Goal: Task Accomplishment & Management: Manage account settings

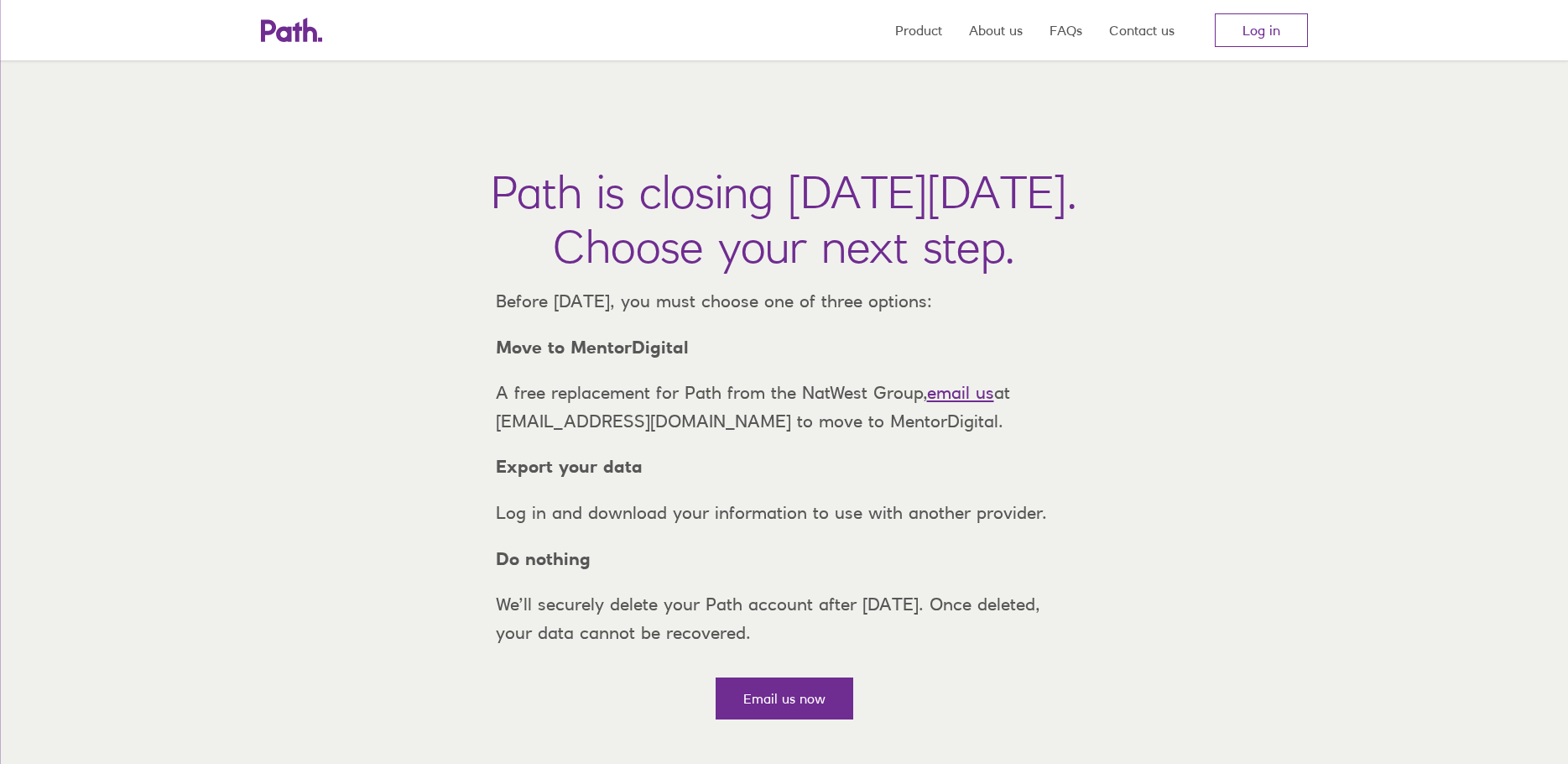
scroll to position [167, 0]
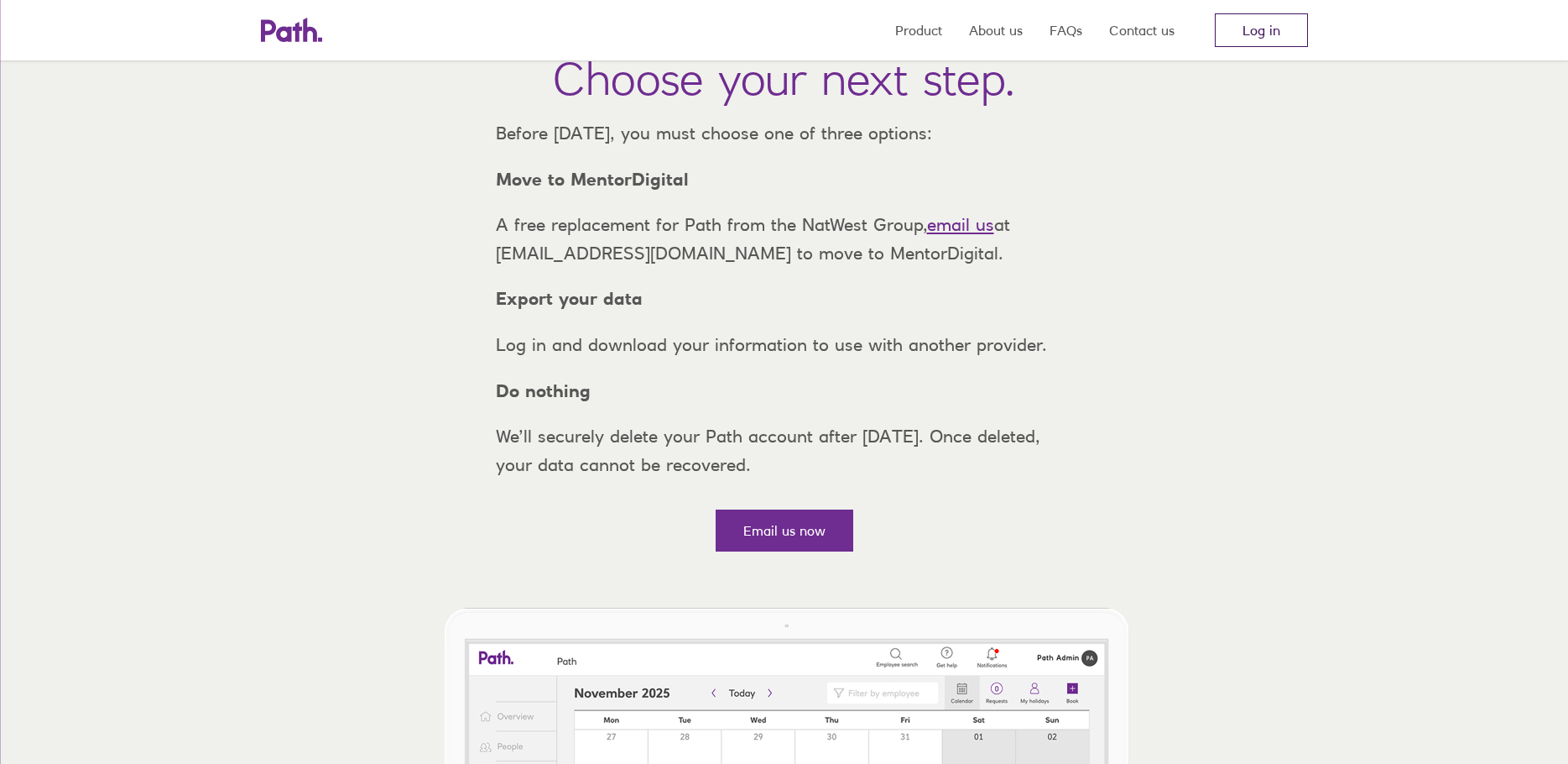
click at [1230, 38] on link "Log in" at bounding box center [1261, 30] width 93 height 33
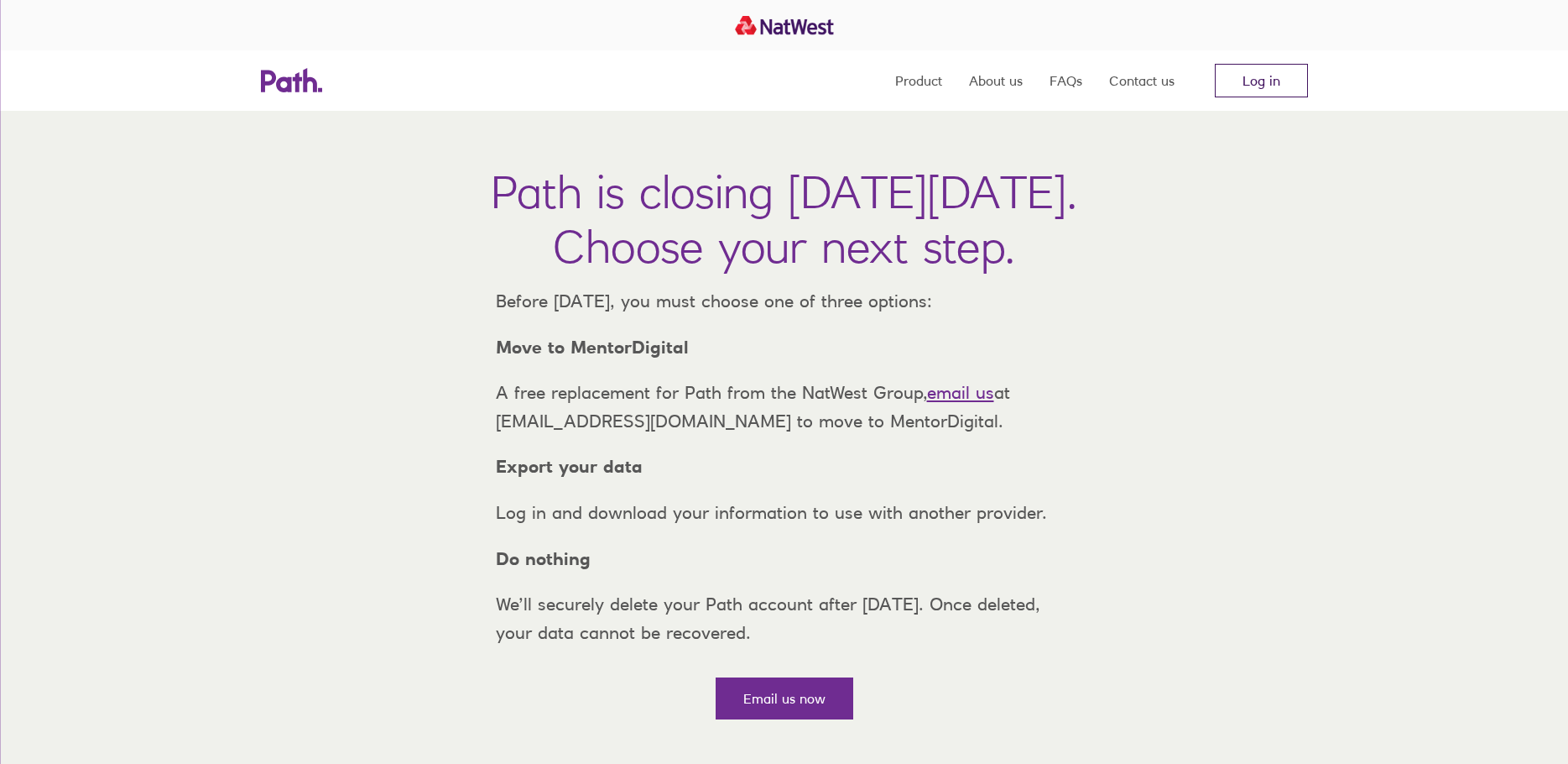
click at [1288, 78] on link "Log in" at bounding box center [1261, 80] width 93 height 33
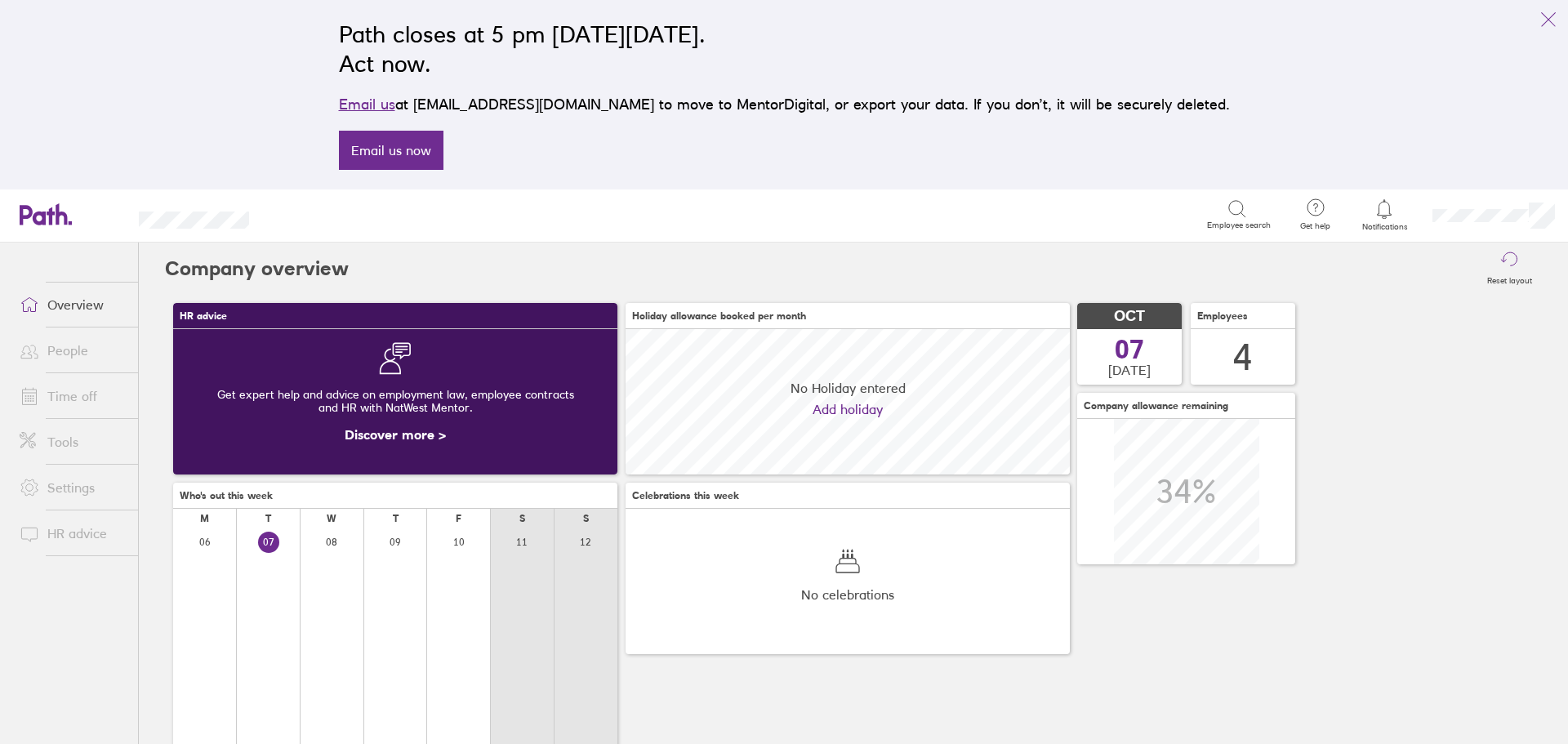
scroll to position [145, 444]
click at [70, 392] on link "Time off" at bounding box center [72, 396] width 132 height 32
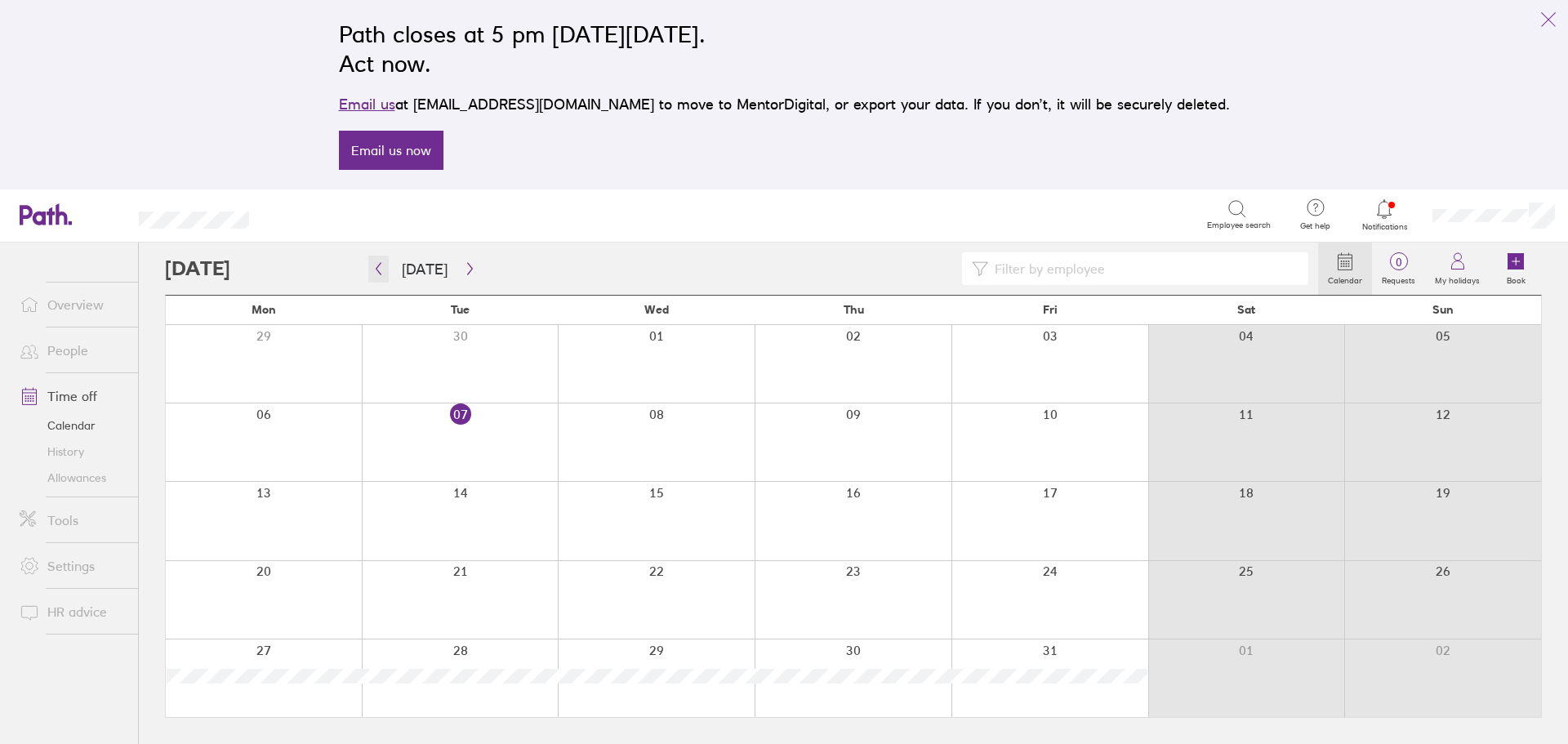
click at [379, 272] on icon "button" at bounding box center [379, 268] width 12 height 13
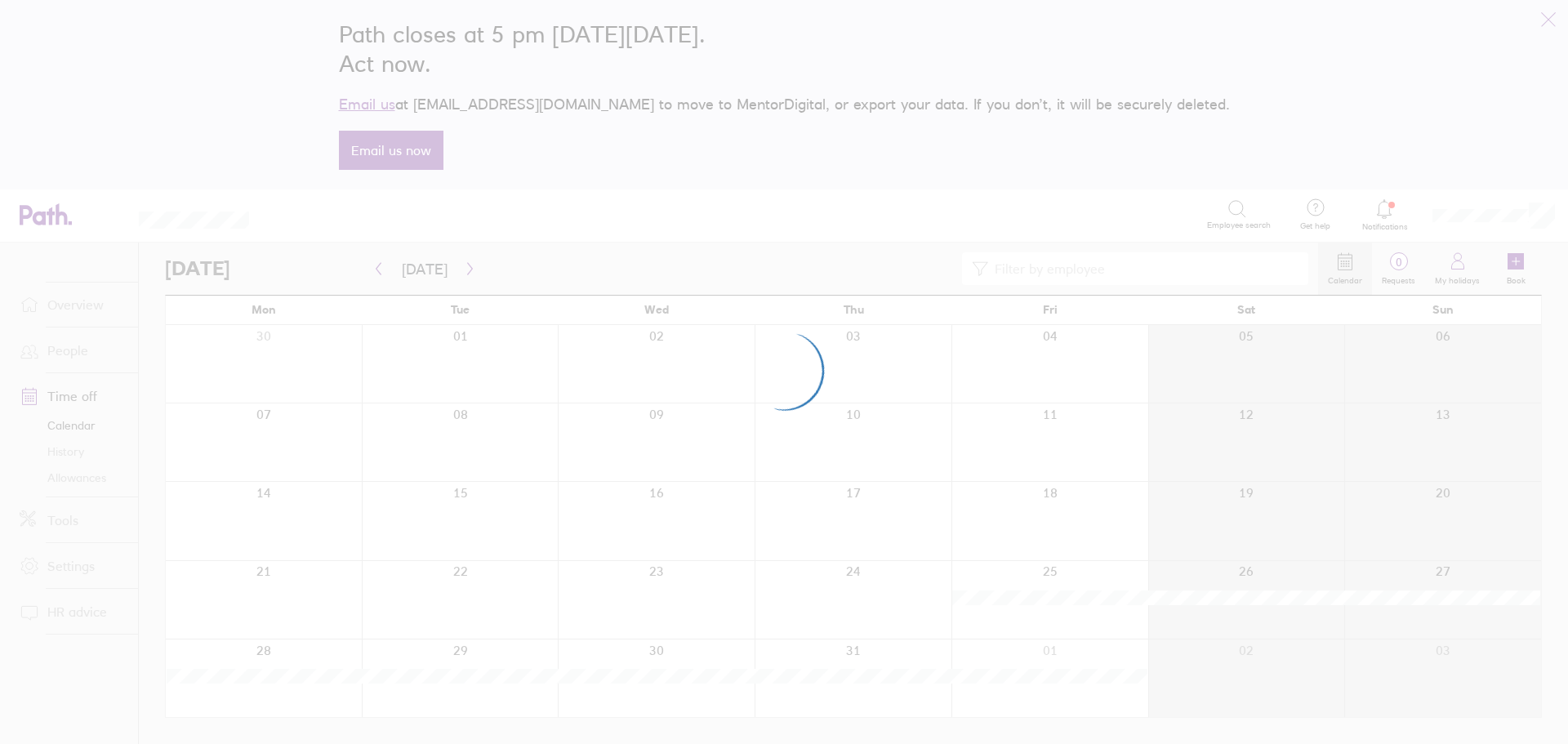
click at [379, 272] on div at bounding box center [784, 372] width 1568 height 744
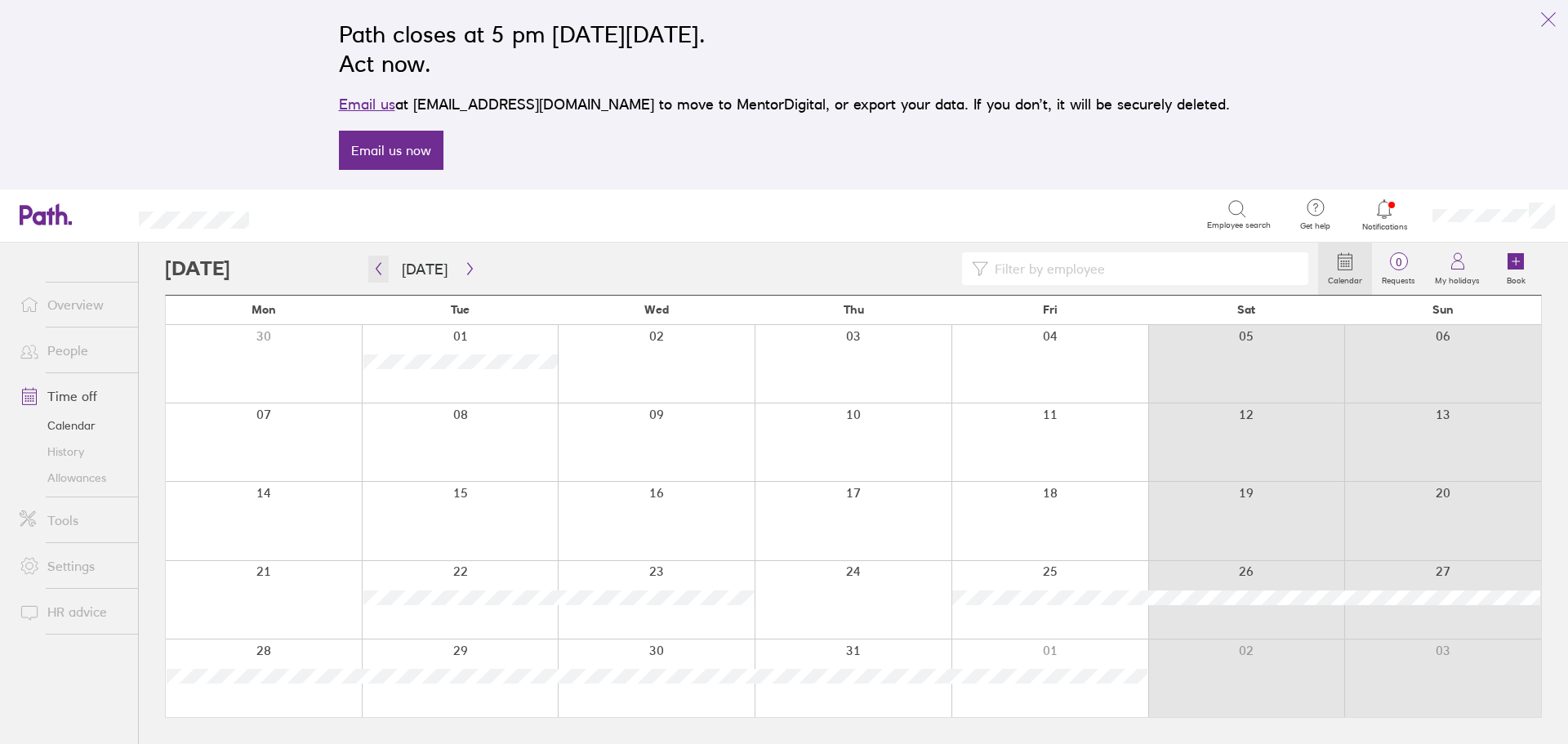
click at [379, 272] on icon "button" at bounding box center [379, 268] width 12 height 13
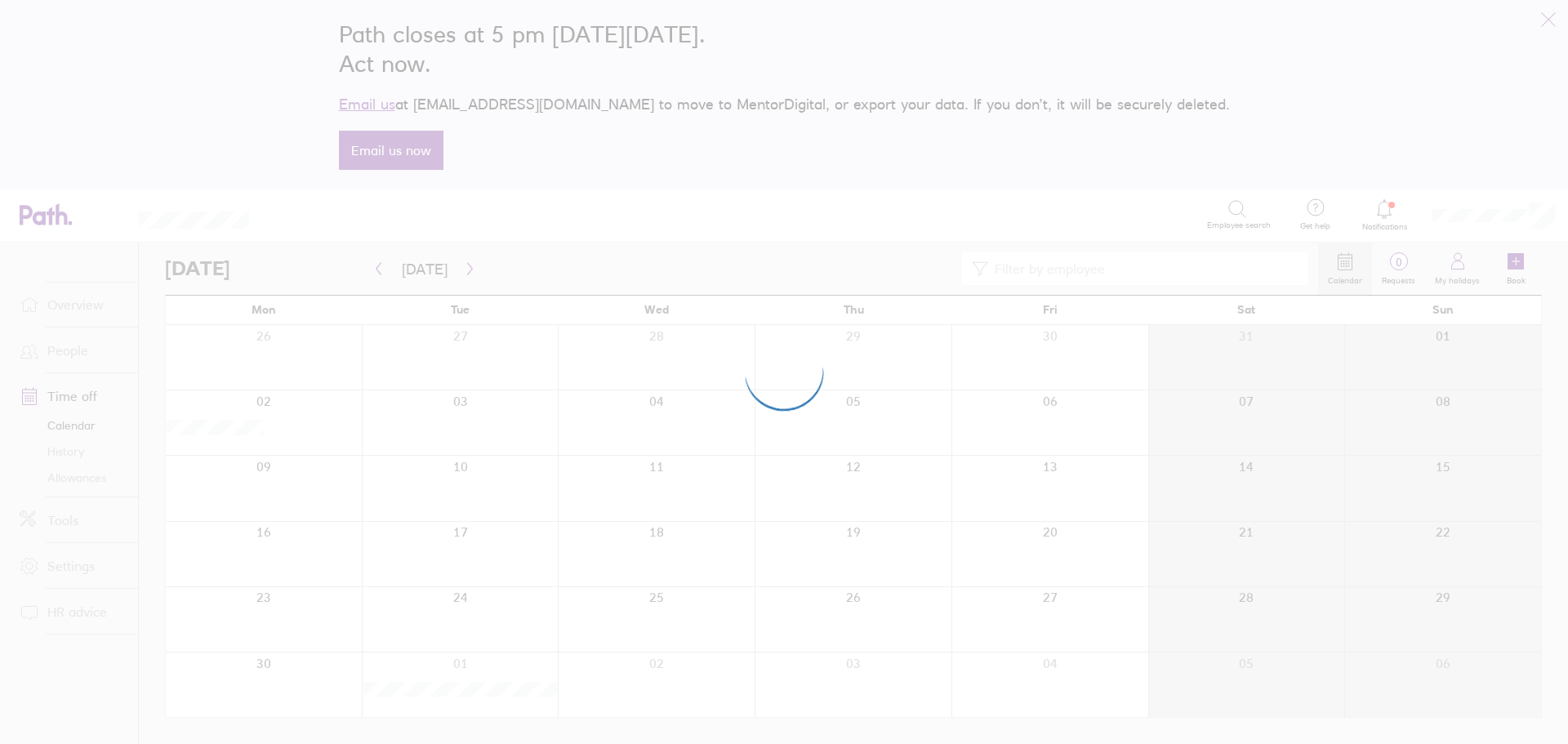
click at [379, 272] on div at bounding box center [784, 372] width 1568 height 744
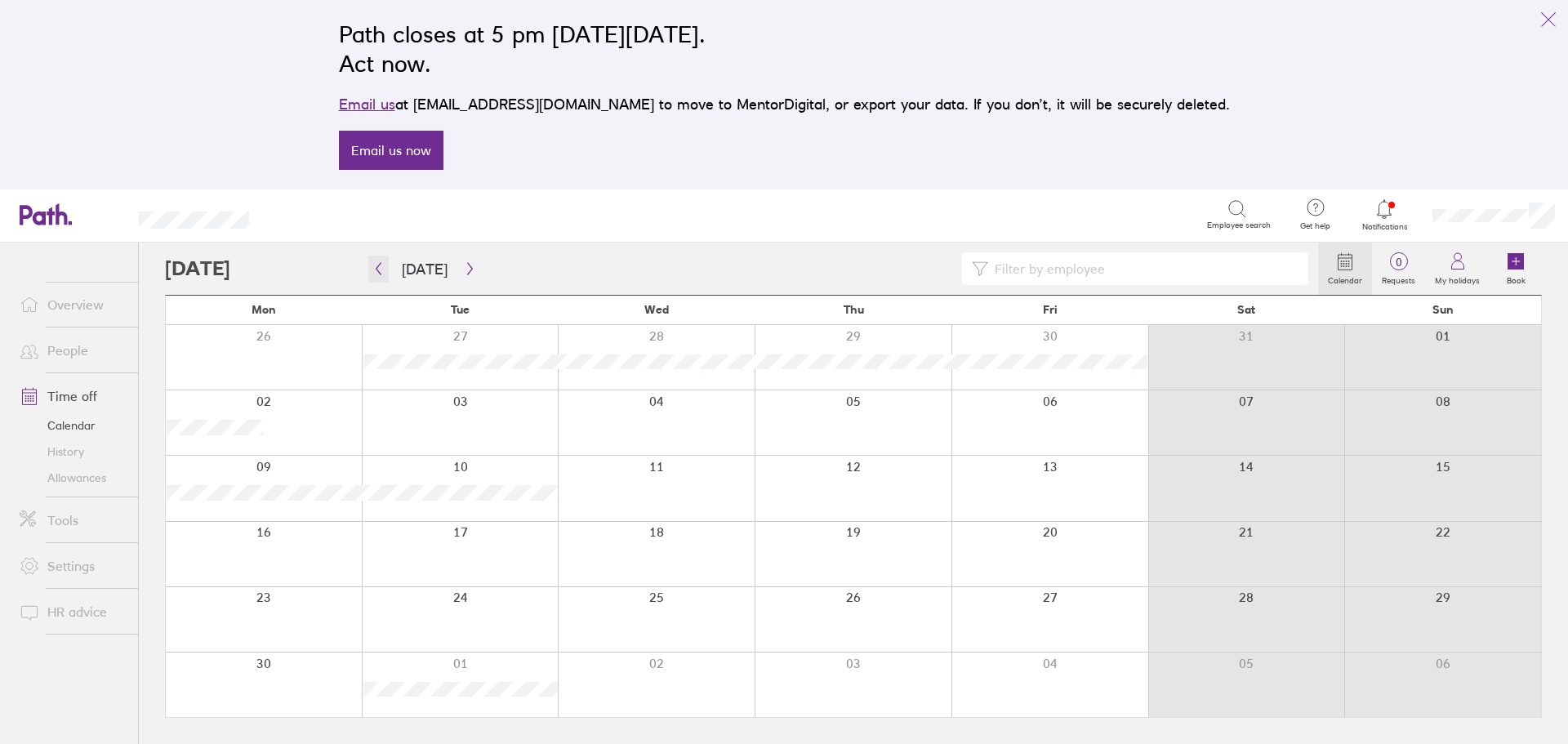
click at [379, 272] on icon "button" at bounding box center [379, 268] width 12 height 13
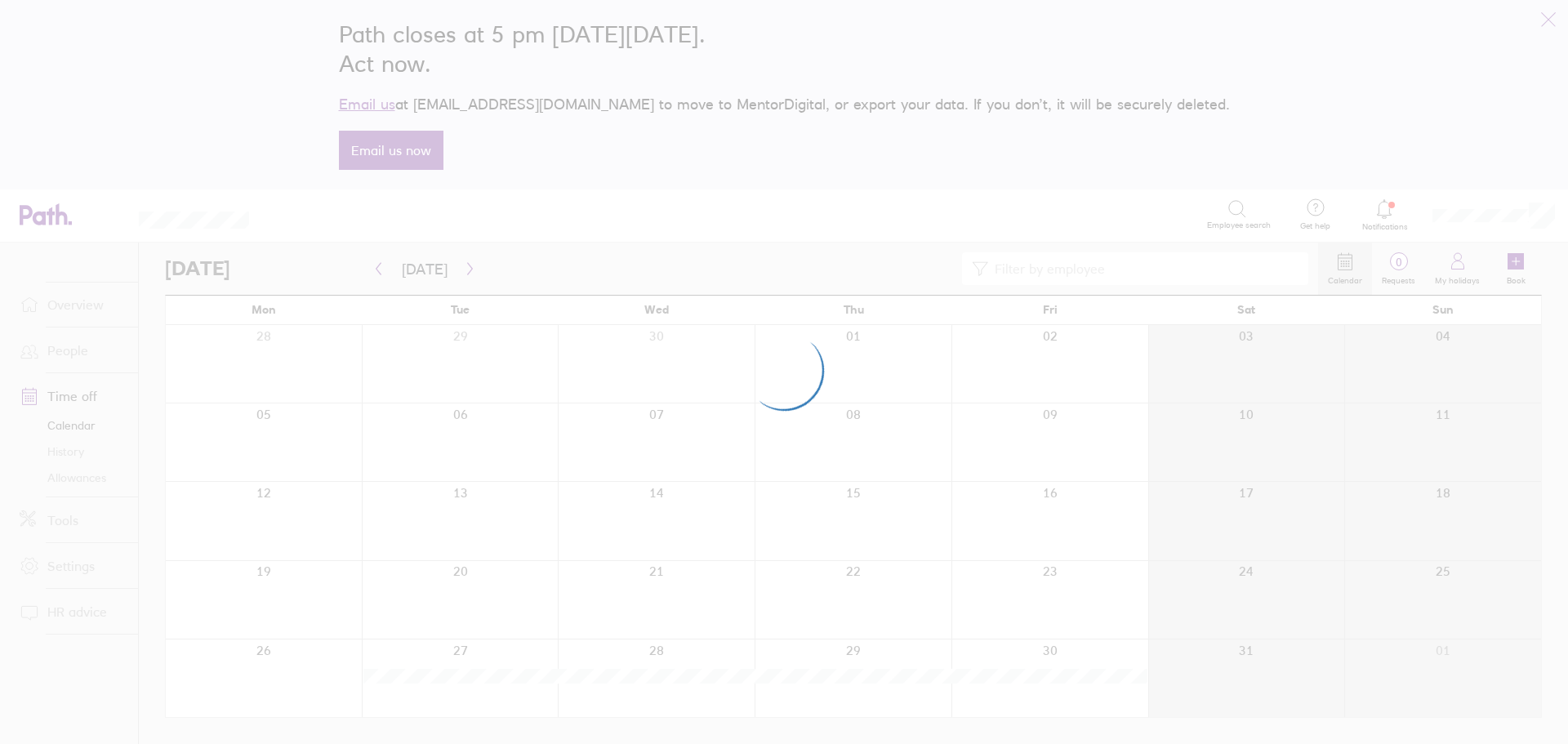
click at [379, 272] on div at bounding box center [784, 372] width 1568 height 744
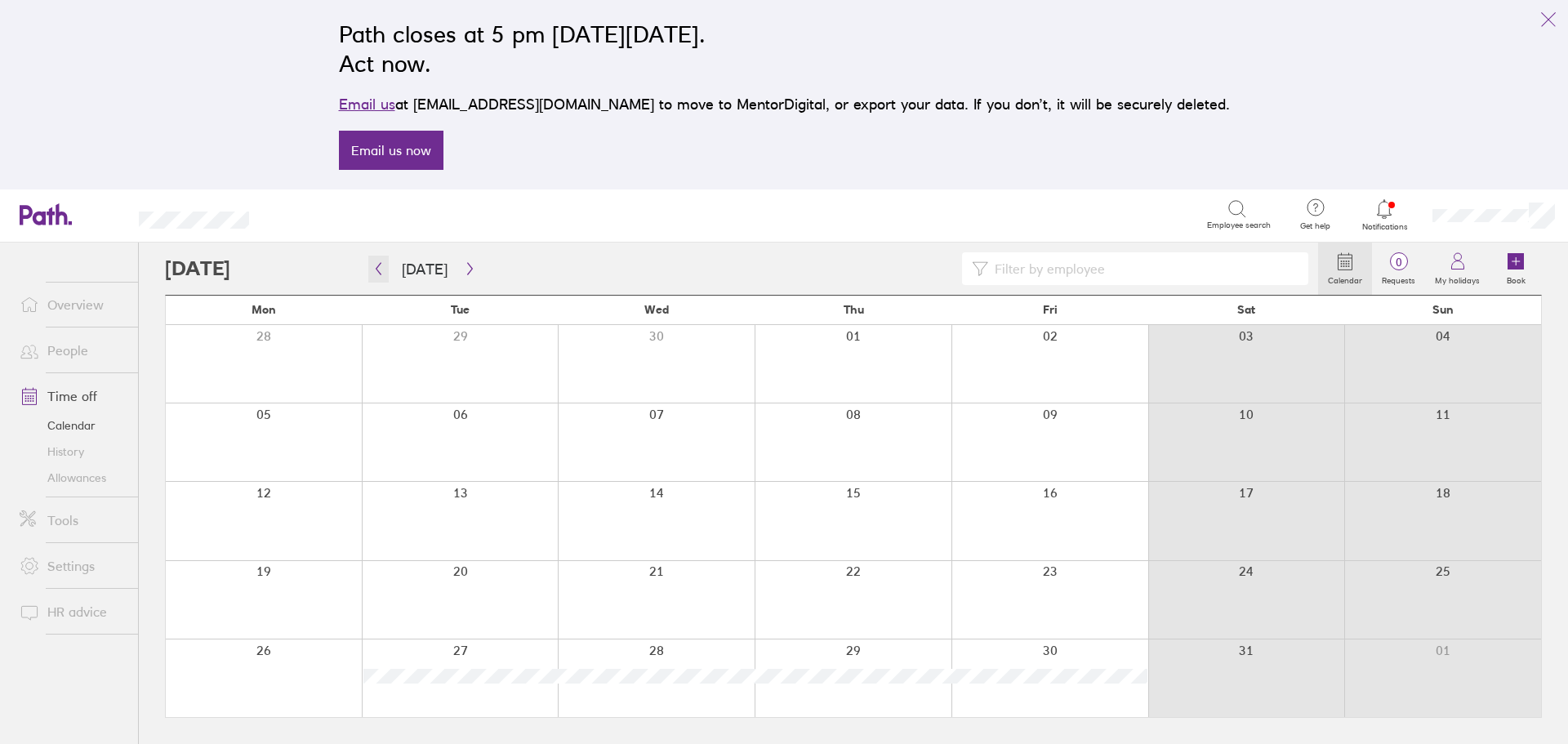
click at [379, 272] on icon "button" at bounding box center [379, 268] width 12 height 13
click at [1025, 268] on input at bounding box center [1144, 268] width 311 height 31
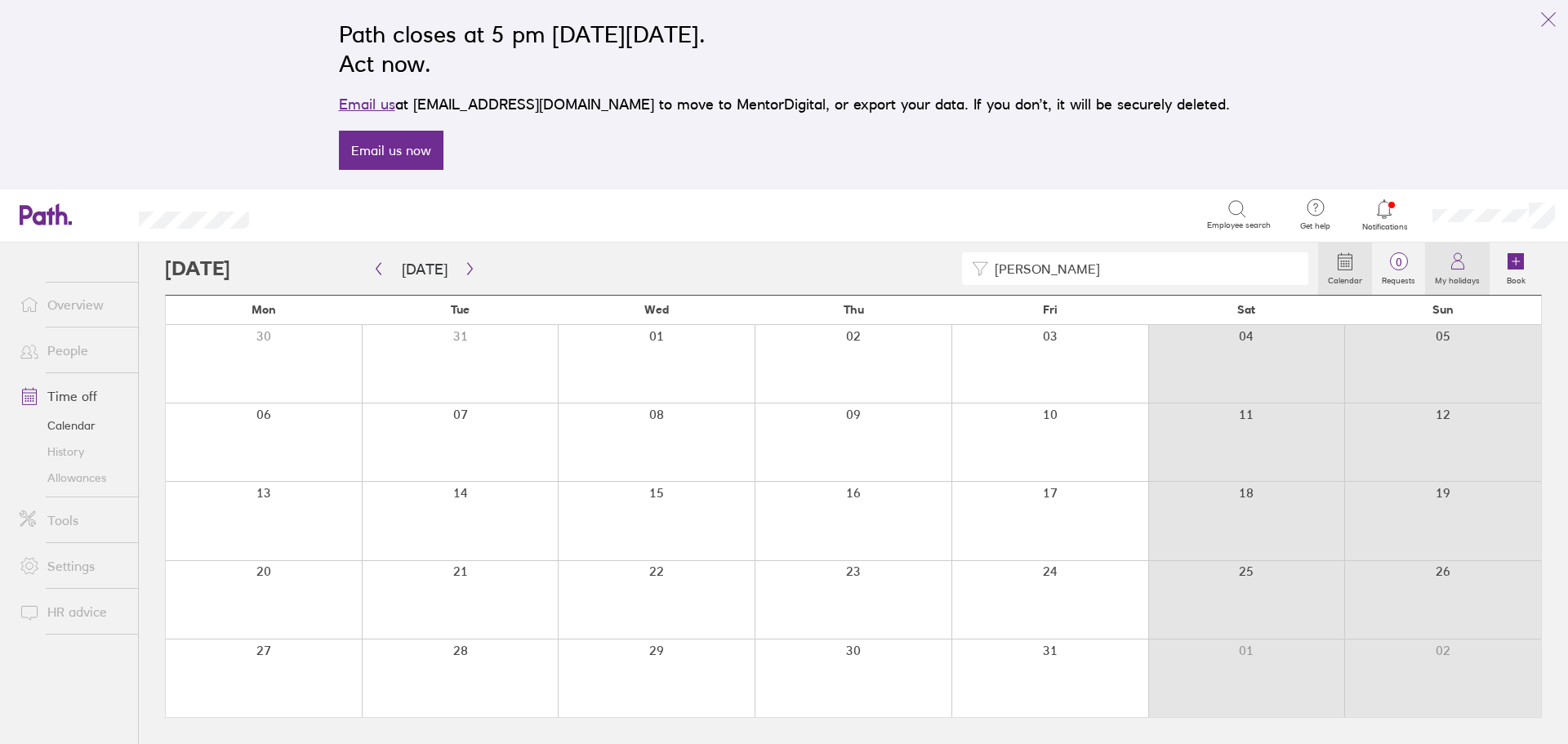
type input "[PERSON_NAME]"
click at [1467, 281] on label "My holidays" at bounding box center [1458, 278] width 65 height 14
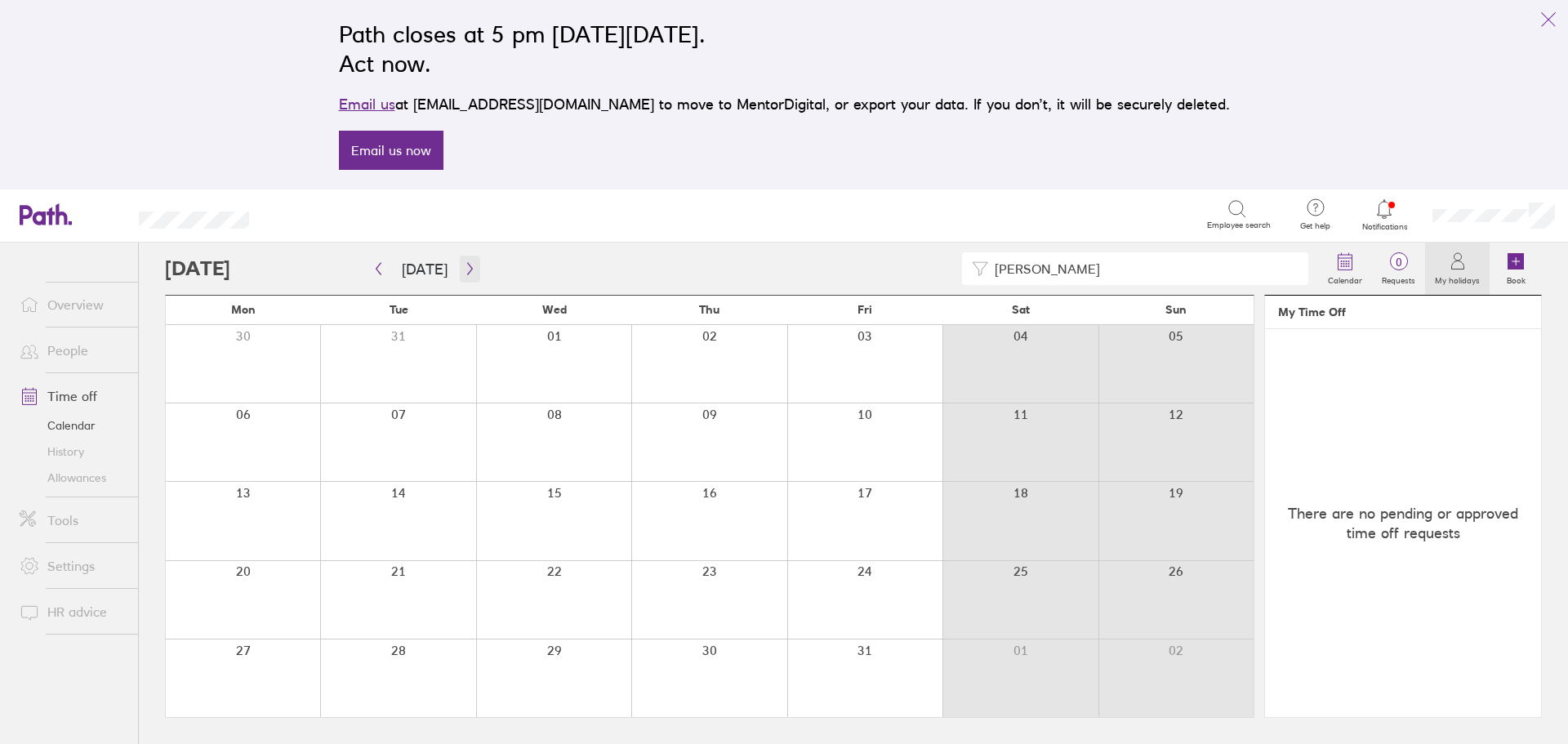
click at [469, 267] on icon "button" at bounding box center [469, 268] width 12 height 13
click at [68, 455] on link "History" at bounding box center [72, 452] width 132 height 26
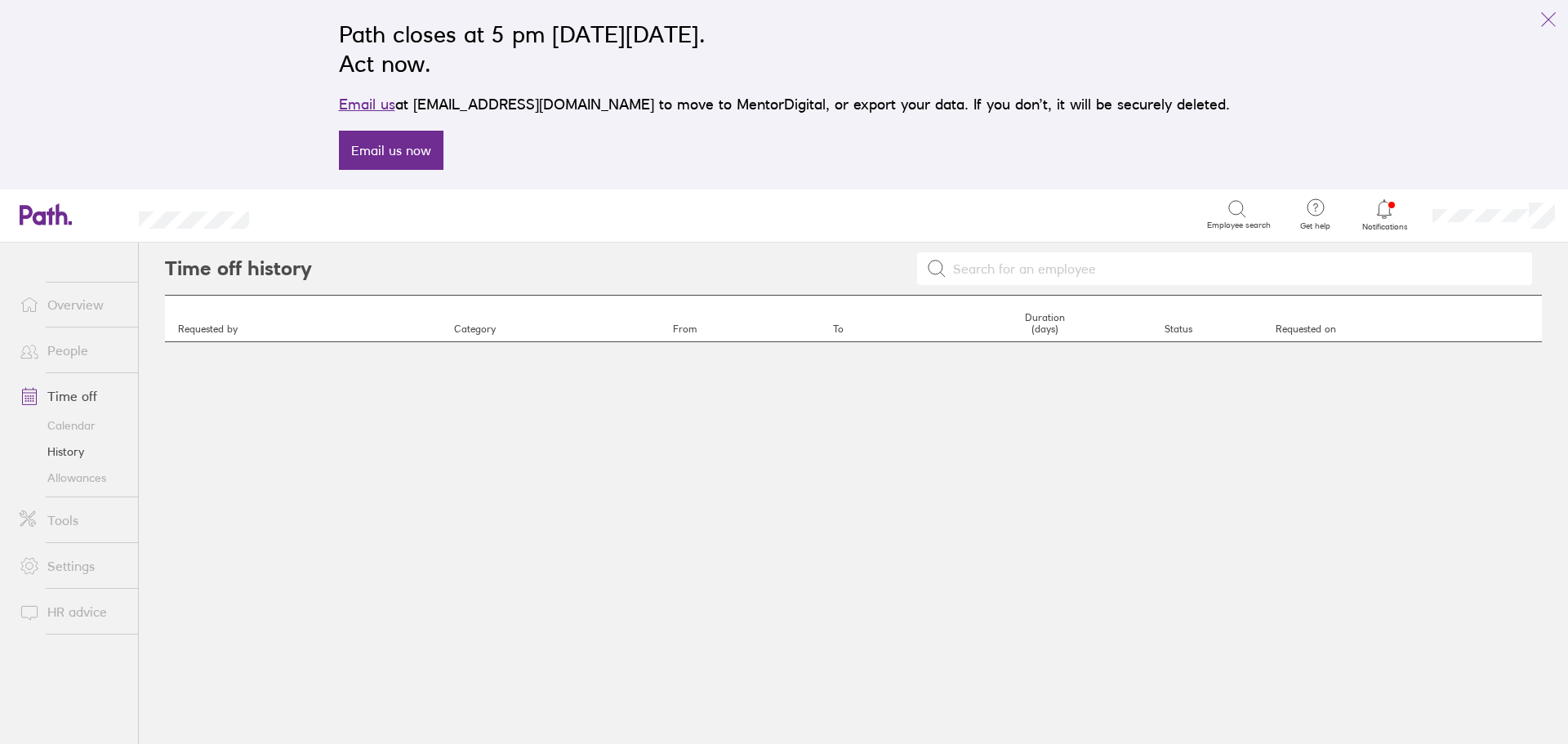
click at [981, 269] on input at bounding box center [1234, 268] width 576 height 31
type input "[PERSON_NAME]"
click at [76, 420] on link "Calendar" at bounding box center [72, 426] width 132 height 26
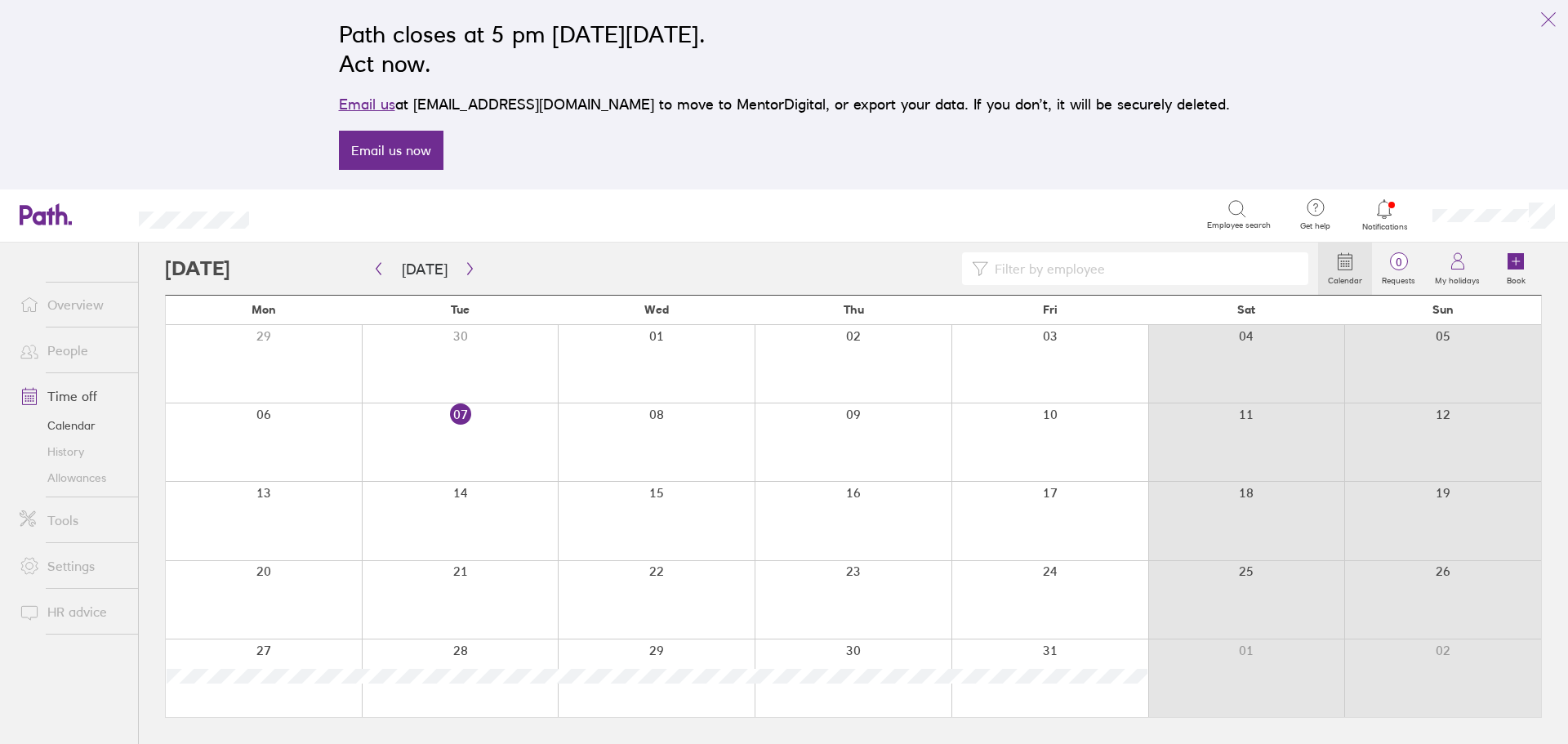
click at [278, 265] on div at bounding box center [741, 268] width 1154 height 32
click at [408, 268] on button "[DATE]" at bounding box center [424, 269] width 72 height 27
